Goal: Task Accomplishment & Management: Complete application form

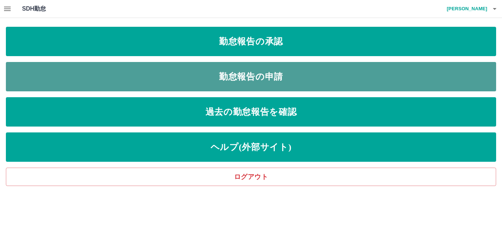
click at [223, 71] on link "勤怠報告の申請" at bounding box center [251, 76] width 490 height 29
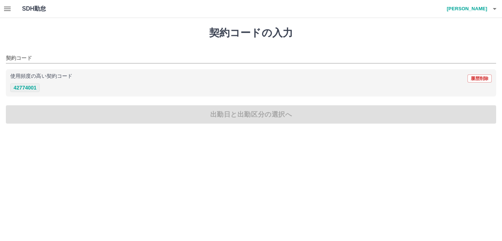
click at [30, 87] on button "42774001" at bounding box center [24, 87] width 29 height 9
type input "********"
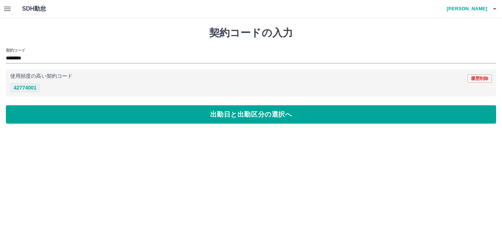
click at [23, 88] on button "42774001" at bounding box center [24, 87] width 29 height 9
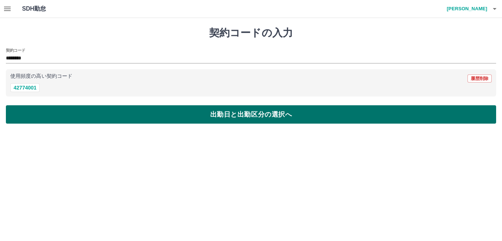
click at [229, 117] on button "出勤日と出勤区分の選択へ" at bounding box center [251, 114] width 490 height 18
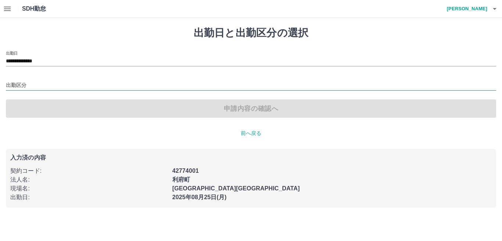
click at [21, 83] on input "出勤区分" at bounding box center [251, 85] width 490 height 9
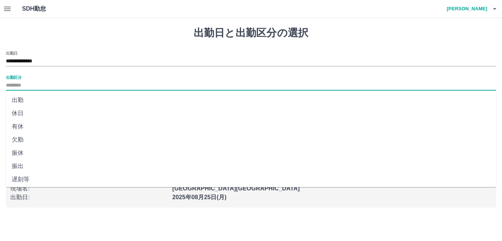
click at [24, 101] on li "出勤" at bounding box center [251, 100] width 490 height 13
type input "**"
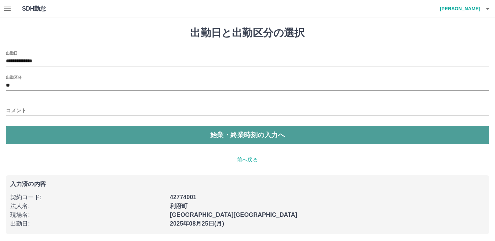
click at [245, 138] on button "始業・終業時刻の入力へ" at bounding box center [248, 135] width 484 height 18
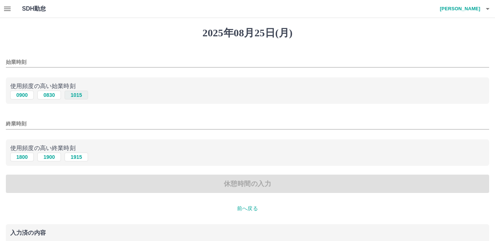
click at [77, 95] on button "1015" at bounding box center [76, 95] width 23 height 9
type input "****"
click at [76, 158] on button "1915" at bounding box center [76, 157] width 23 height 9
type input "****"
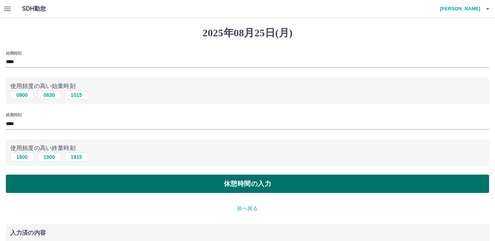
click at [243, 182] on button "休憩時間の入力" at bounding box center [248, 184] width 484 height 18
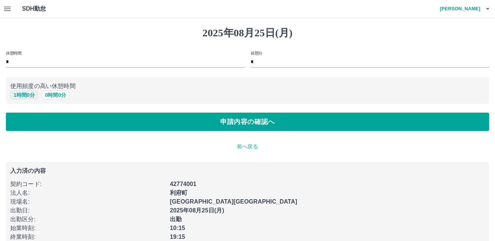
click at [30, 95] on button "1 時間 0 分" at bounding box center [24, 95] width 28 height 9
type input "*"
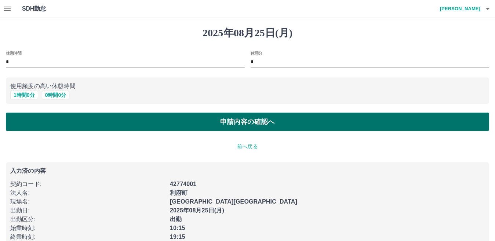
click at [233, 123] on button "申請内容の確認へ" at bounding box center [248, 122] width 484 height 18
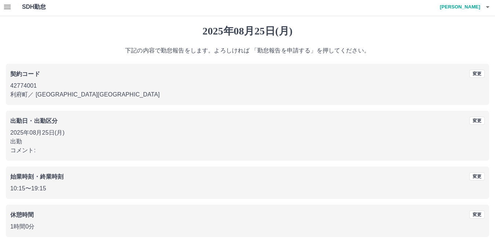
scroll to position [34, 0]
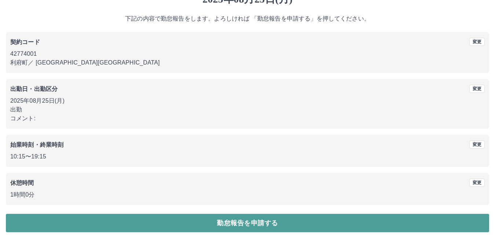
click at [271, 222] on button "勤怠報告を申請する" at bounding box center [248, 223] width 484 height 18
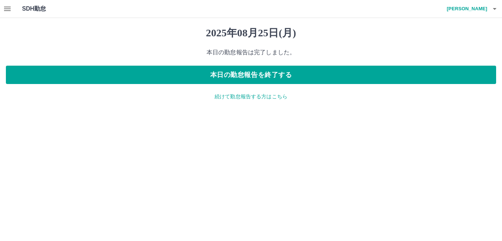
click at [279, 97] on p "続けて勤怠報告する方はこちら" at bounding box center [251, 97] width 490 height 8
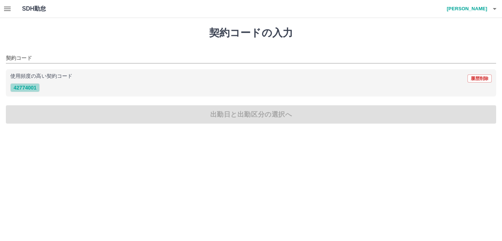
click at [26, 86] on button "42774001" at bounding box center [24, 87] width 29 height 9
type input "********"
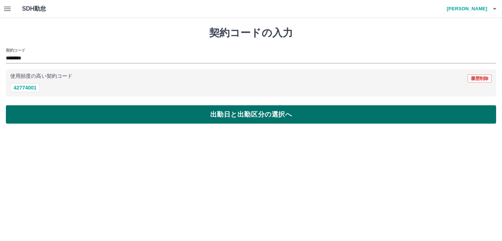
click at [263, 116] on button "出勤日と出勤区分の選択へ" at bounding box center [251, 114] width 490 height 18
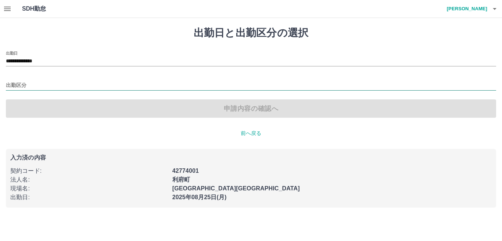
click at [21, 87] on input "出勤区分" at bounding box center [251, 85] width 490 height 9
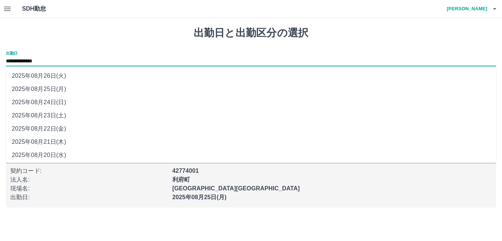
click at [49, 58] on input "**********" at bounding box center [251, 61] width 490 height 9
click at [48, 77] on li "2025年08月26日(火)" at bounding box center [251, 75] width 490 height 13
type input "**********"
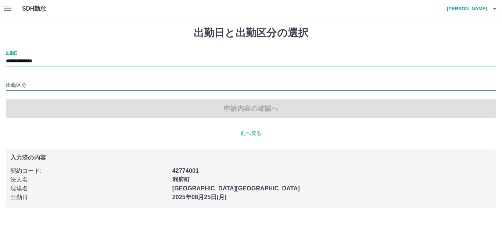
click at [11, 87] on input "出勤区分" at bounding box center [251, 85] width 490 height 9
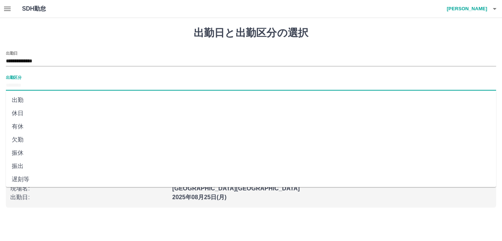
click at [15, 100] on li "出勤" at bounding box center [251, 100] width 490 height 13
type input "**"
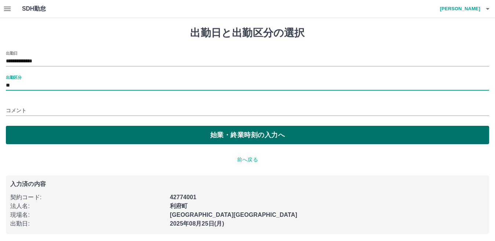
click at [239, 136] on button "始業・終業時刻の入力へ" at bounding box center [248, 135] width 484 height 18
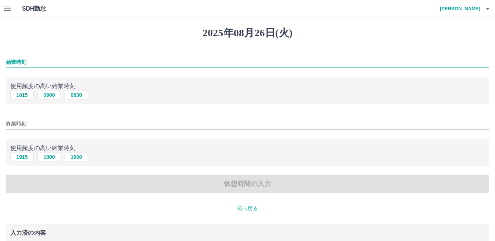
click at [30, 61] on input "始業時刻" at bounding box center [248, 62] width 484 height 11
type input "****"
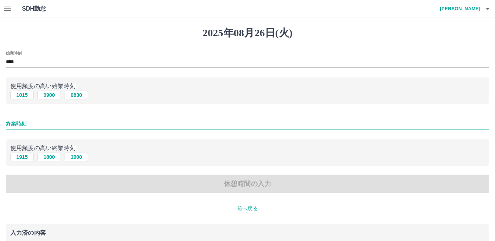
click at [33, 126] on input "終業時刻" at bounding box center [248, 124] width 484 height 11
type input "****"
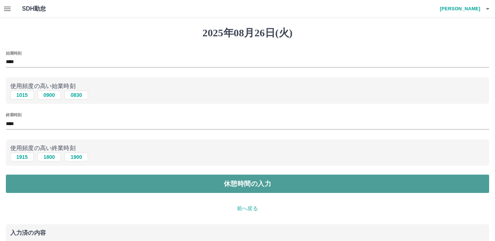
click at [242, 185] on button "休憩時間の入力" at bounding box center [248, 184] width 484 height 18
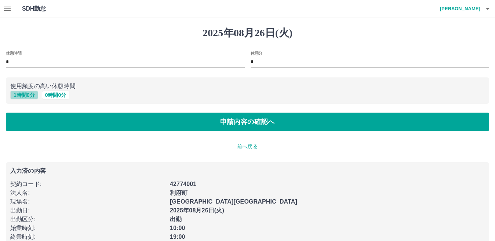
click at [25, 95] on button "1 時間 0 分" at bounding box center [24, 95] width 28 height 9
type input "*"
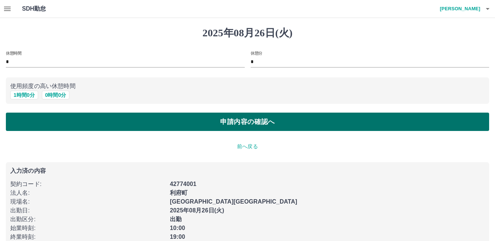
click at [243, 126] on button "申請内容の確認へ" at bounding box center [248, 122] width 484 height 18
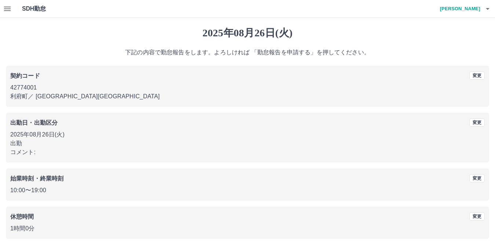
scroll to position [34, 0]
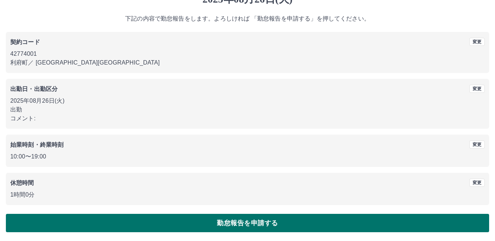
click at [249, 221] on button "勤怠報告を申請する" at bounding box center [248, 223] width 484 height 18
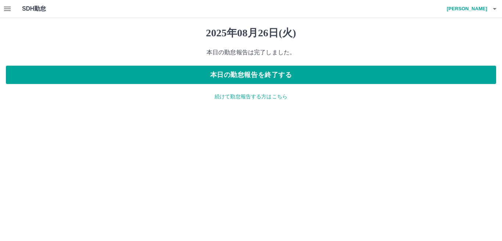
click at [5, 8] on icon "button" at bounding box center [7, 9] width 7 height 4
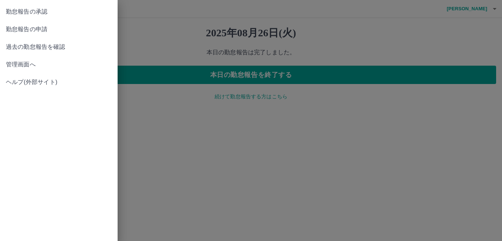
click at [26, 12] on span "勤怠報告の承認" at bounding box center [59, 11] width 106 height 9
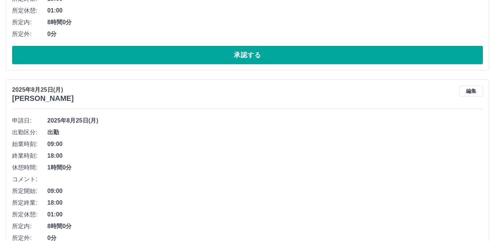
scroll to position [220, 0]
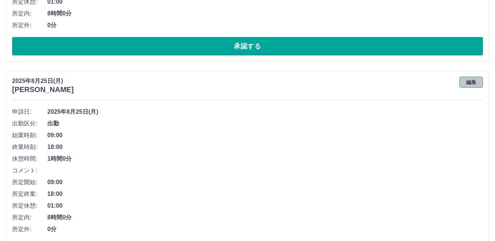
click at [471, 83] on button "編集" at bounding box center [471, 82] width 23 height 11
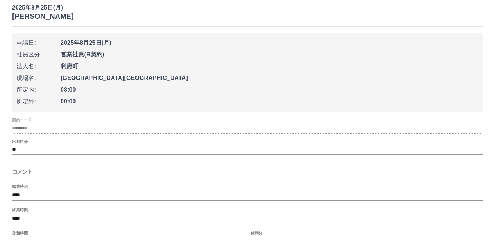
scroll to position [367, 0]
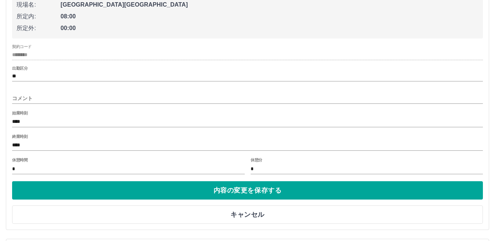
click at [26, 144] on input "****" at bounding box center [247, 145] width 471 height 11
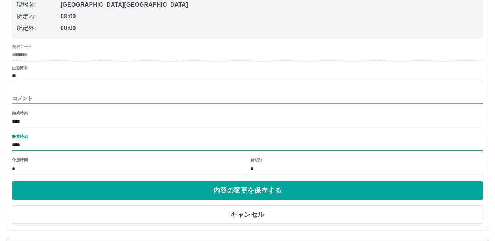
click at [53, 142] on input "****" at bounding box center [247, 145] width 471 height 11
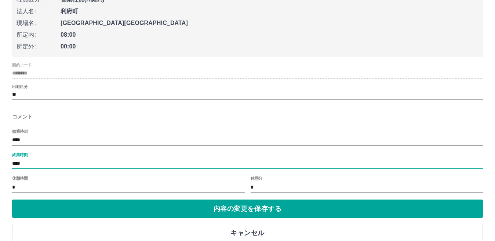
scroll to position [330, 0]
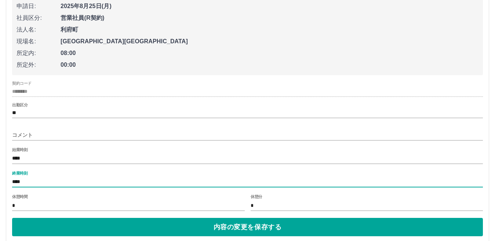
type input "****"
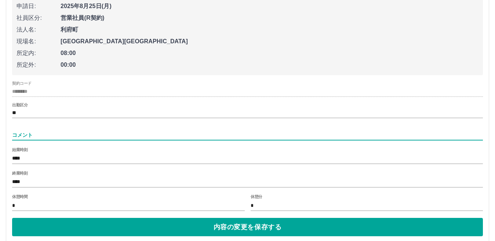
click at [87, 135] on input "コメント" at bounding box center [247, 135] width 471 height 11
type input "**********"
click at [82, 172] on div "終業時刻 ****" at bounding box center [247, 180] width 471 height 18
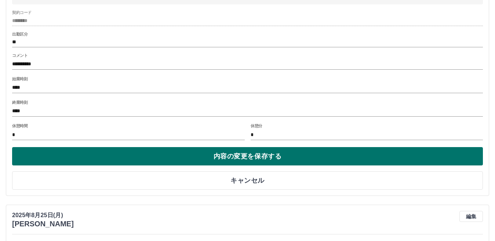
scroll to position [404, 0]
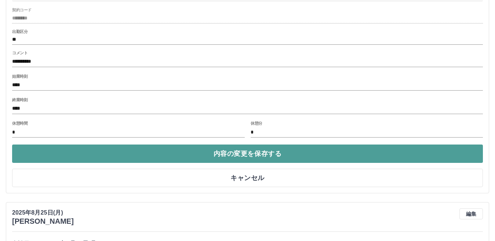
click at [239, 158] on button "内容の変更を保存する" at bounding box center [247, 154] width 471 height 18
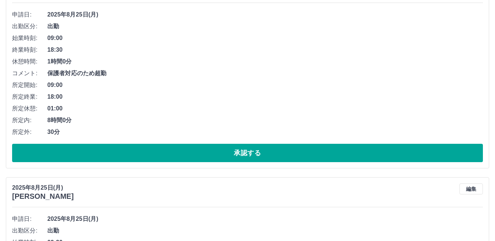
scroll to position [330, 0]
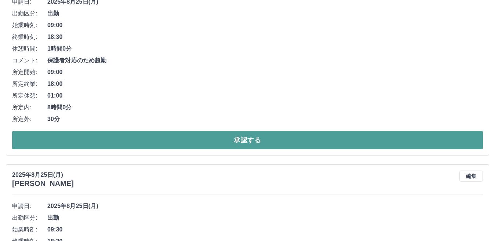
click at [247, 141] on button "承認する" at bounding box center [247, 140] width 471 height 18
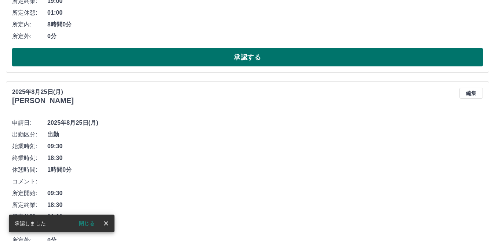
scroll to position [273, 0]
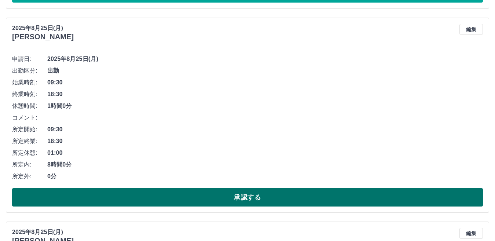
click at [234, 200] on button "承認する" at bounding box center [247, 197] width 471 height 18
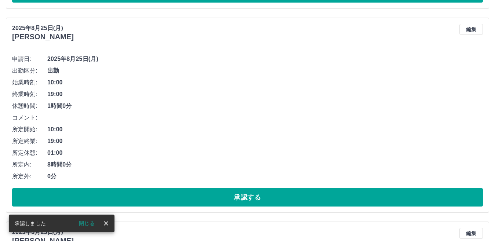
scroll to position [310, 0]
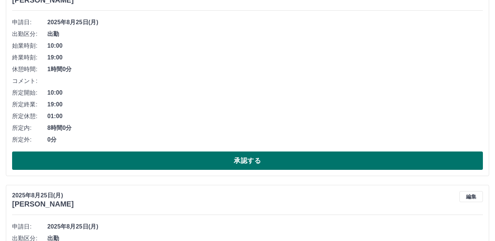
click at [230, 165] on button "承認する" at bounding box center [247, 161] width 471 height 18
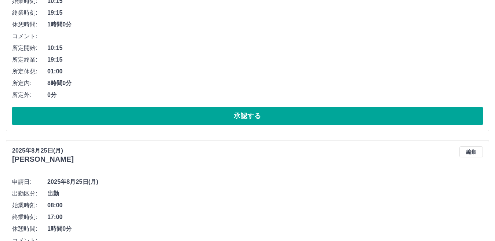
scroll to position [363, 0]
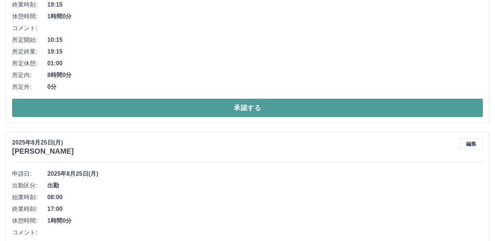
click at [250, 104] on button "承認する" at bounding box center [247, 108] width 471 height 18
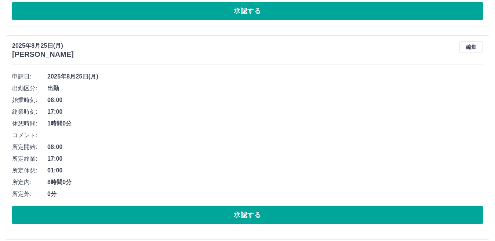
scroll to position [269, 0]
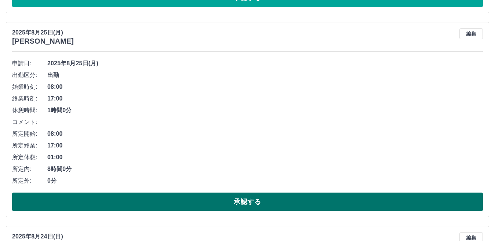
click at [236, 203] on button "承認する" at bounding box center [247, 202] width 471 height 18
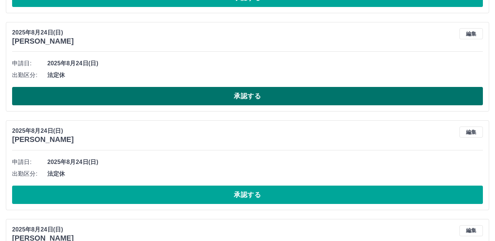
click at [243, 96] on button "承認する" at bounding box center [247, 96] width 471 height 18
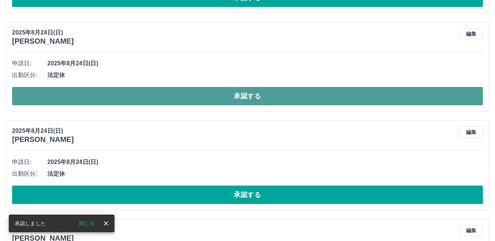
click at [245, 101] on button "承認する" at bounding box center [247, 96] width 471 height 18
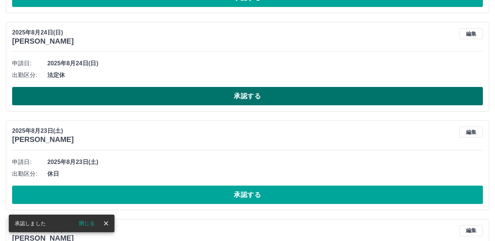
click at [232, 96] on button "承認する" at bounding box center [247, 96] width 471 height 18
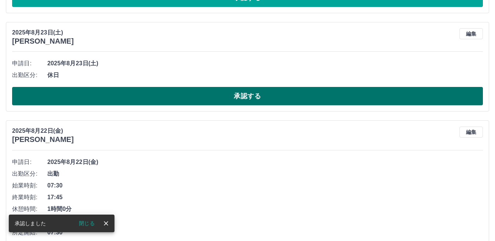
click at [217, 99] on button "承認する" at bounding box center [247, 96] width 471 height 18
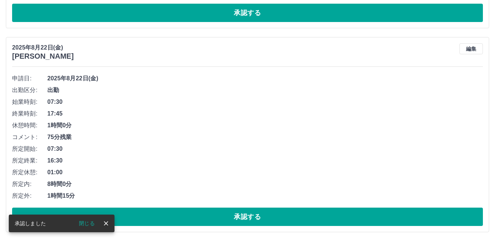
scroll to position [254, 0]
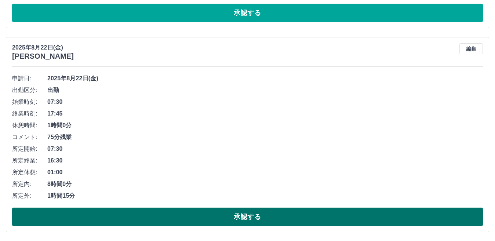
click at [241, 219] on button "承認する" at bounding box center [247, 217] width 471 height 18
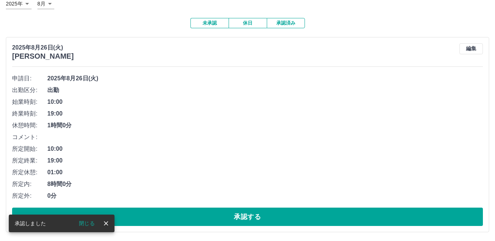
scroll to position [50, 0]
drag, startPoint x: 88, startPoint y: 223, endPoint x: 117, endPoint y: 189, distance: 45.3
click at [88, 222] on button "閉じる" at bounding box center [87, 223] width 28 height 11
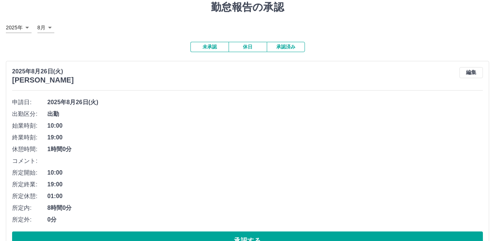
scroll to position [0, 0]
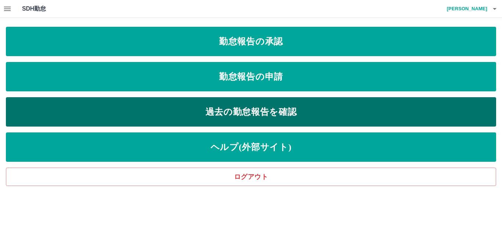
click at [138, 111] on link "過去の勤怠報告を確認" at bounding box center [251, 111] width 490 height 29
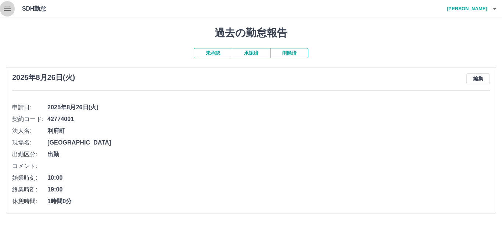
click at [4, 8] on icon "button" at bounding box center [7, 8] width 9 height 9
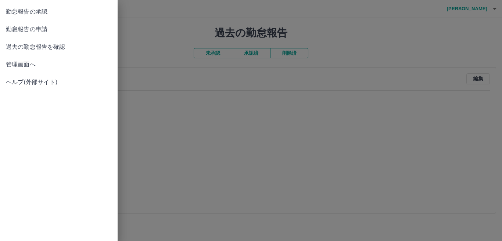
click at [22, 64] on span "管理画面へ" at bounding box center [59, 64] width 106 height 9
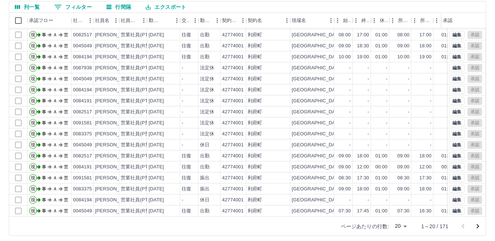
scroll to position [69, 0]
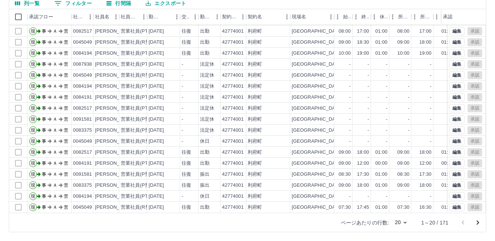
click at [480, 225] on icon "次のページへ" at bounding box center [478, 222] width 9 height 9
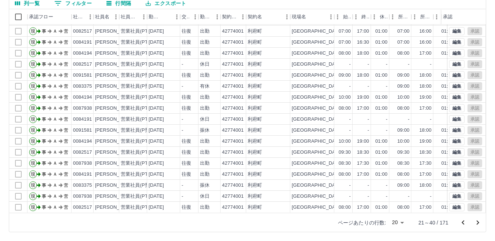
click at [463, 221] on icon "前のページへ" at bounding box center [463, 222] width 9 height 9
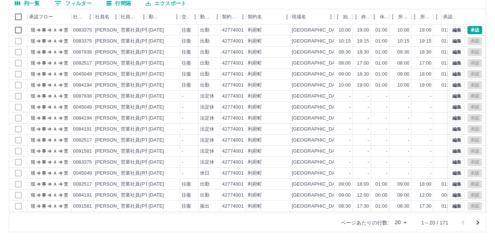
scroll to position [38, 0]
